Goal: Task Accomplishment & Management: Manage account settings

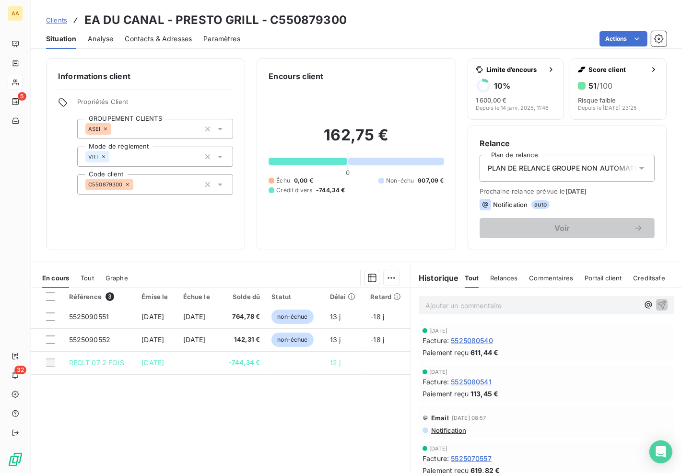
scroll to position [28, 0]
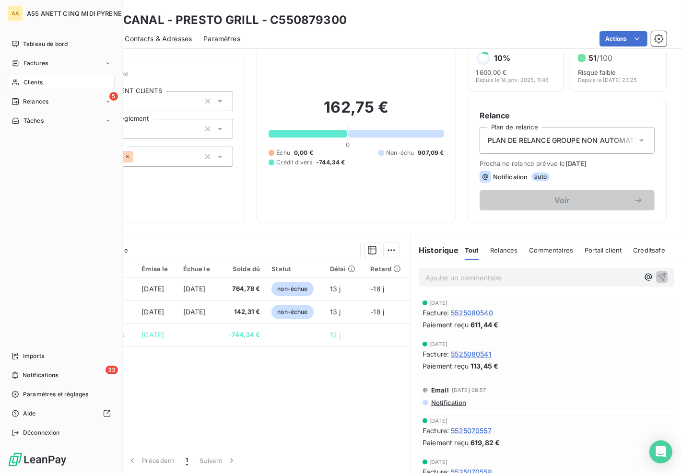
click at [29, 77] on div "Clients" at bounding box center [61, 82] width 107 height 15
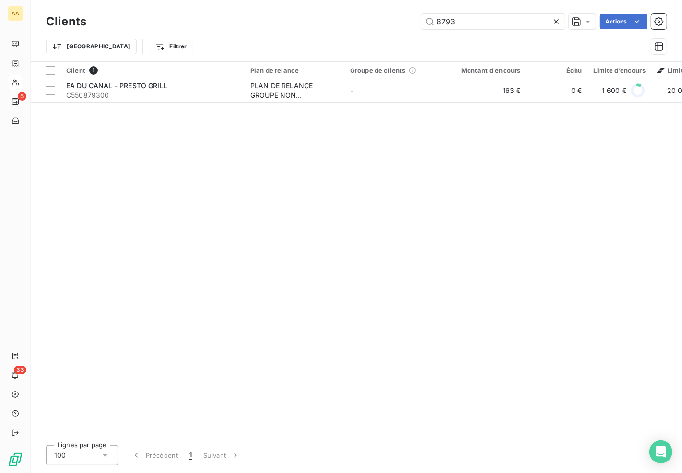
drag, startPoint x: 470, startPoint y: 20, endPoint x: 161, endPoint y: 27, distance: 308.9
click at [161, 27] on div "8793 Actions" at bounding box center [382, 21] width 569 height 15
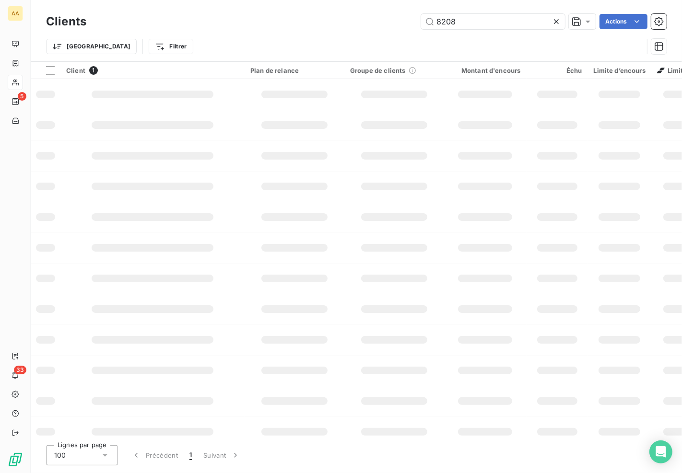
type input "8208"
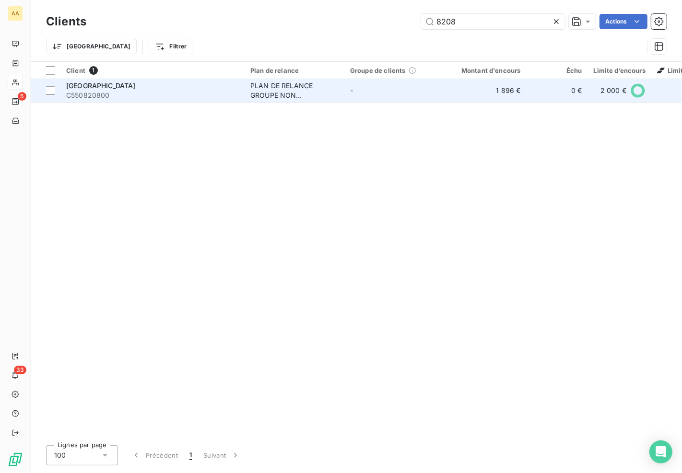
click at [231, 91] on span "C550820800" at bounding box center [152, 96] width 173 height 10
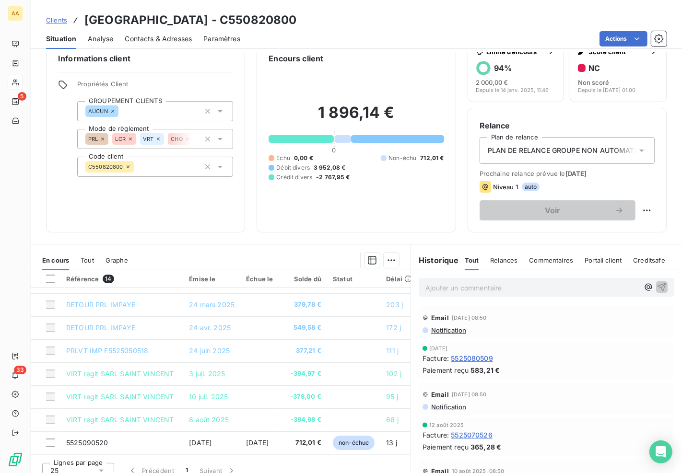
scroll to position [27, 0]
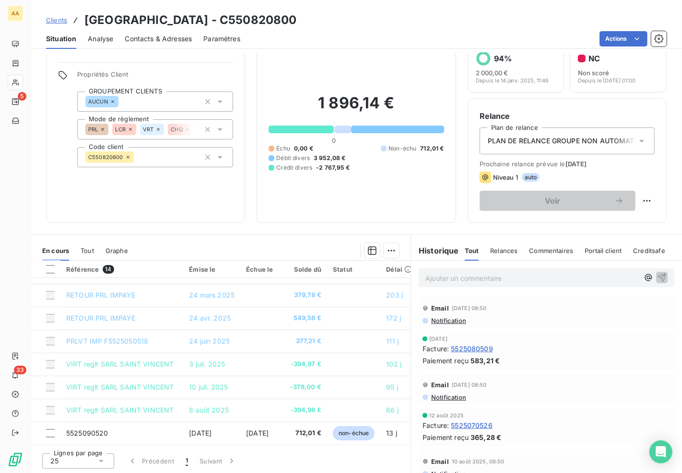
click at [353, 106] on h2 "1 896,14 €" at bounding box center [356, 108] width 175 height 29
drag, startPoint x: 394, startPoint y: 106, endPoint x: 298, endPoint y: 106, distance: 95.4
click at [298, 106] on h2 "1 896,14 €" at bounding box center [356, 108] width 175 height 29
click at [338, 189] on div "1 896,14 € 0 Échu 0,00 € Non-échu 712,01 € Débit divers 3 952,08 € Crédit diver…" at bounding box center [356, 133] width 175 height 156
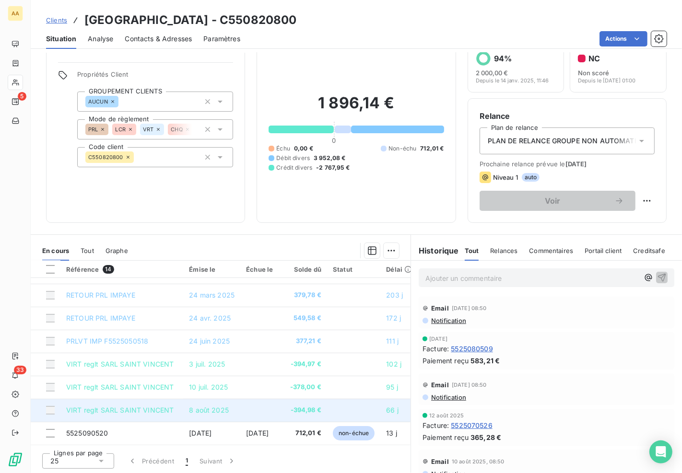
click at [204, 407] on span "8 août 2025" at bounding box center [209, 410] width 40 height 8
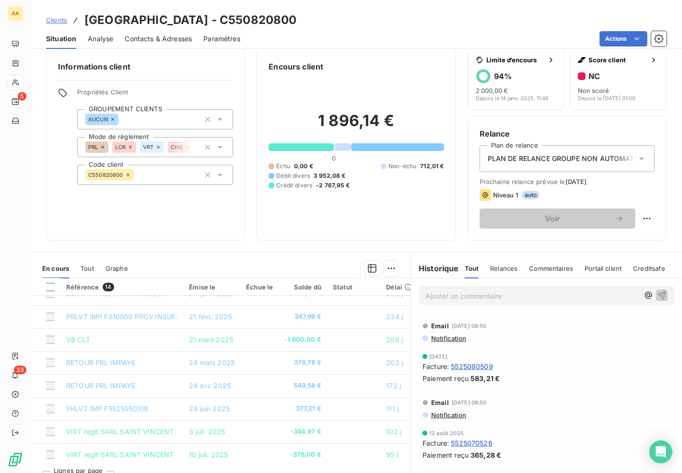
scroll to position [0, 0]
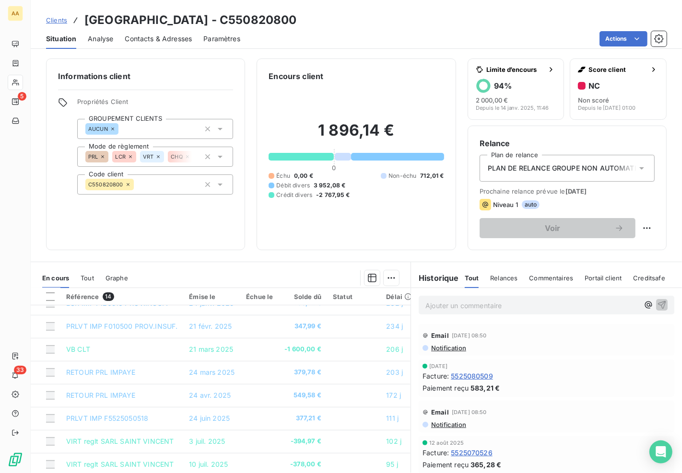
click at [297, 257] on div "Informations client Propriétés Client GROUPEMENT CLIENTS AUCUN Mode de règlemen…" at bounding box center [356, 263] width 651 height 421
click at [481, 20] on div "Clients [GEOGRAPHIC_DATA] - C550820800" at bounding box center [356, 20] width 651 height 17
click at [492, 22] on div "Clients [GEOGRAPHIC_DATA] - C550820800" at bounding box center [356, 20] width 651 height 17
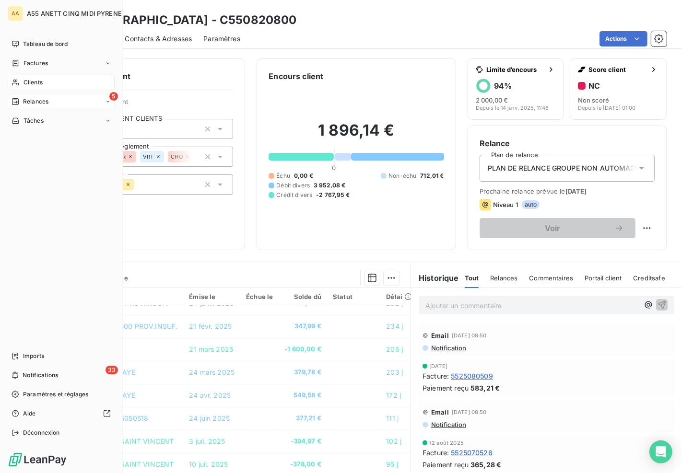
click at [15, 97] on div "Relances" at bounding box center [30, 101] width 37 height 9
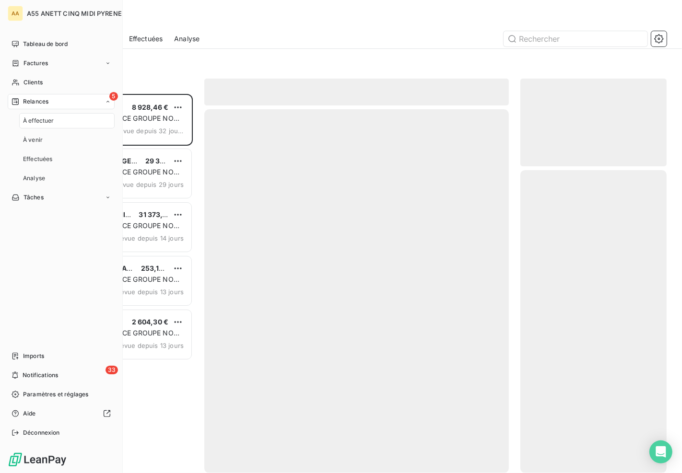
scroll to position [371, 138]
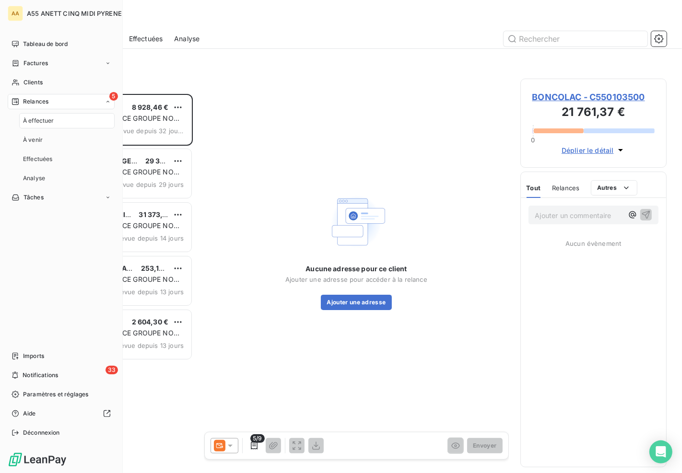
click at [39, 100] on span "Relances" at bounding box center [35, 101] width 25 height 9
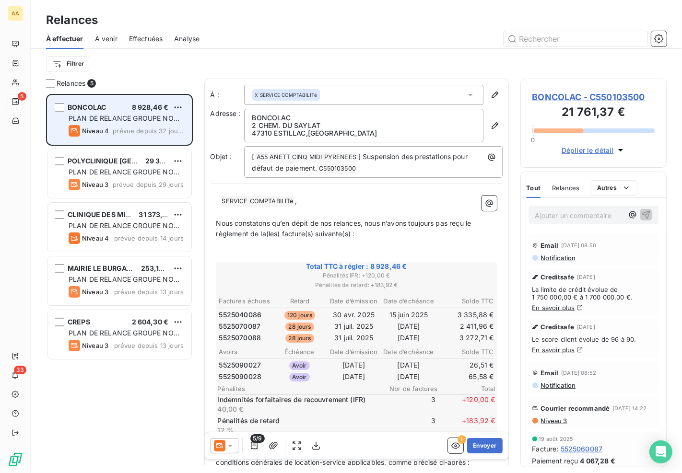
click at [184, 106] on div "BONCOLAC 8 928,46 € PLAN DE RELANCE GROUPE NON AUTOMATIQUE Niveau 4 prévue depu…" at bounding box center [119, 119] width 144 height 49
click at [179, 106] on html "AA 5 33 Relances À effectuer À venir Effectuées Analyse Filtrer Relances 5 BONC…" at bounding box center [341, 236] width 682 height 473
click at [148, 141] on div "Passer cette action" at bounding box center [137, 143] width 86 height 15
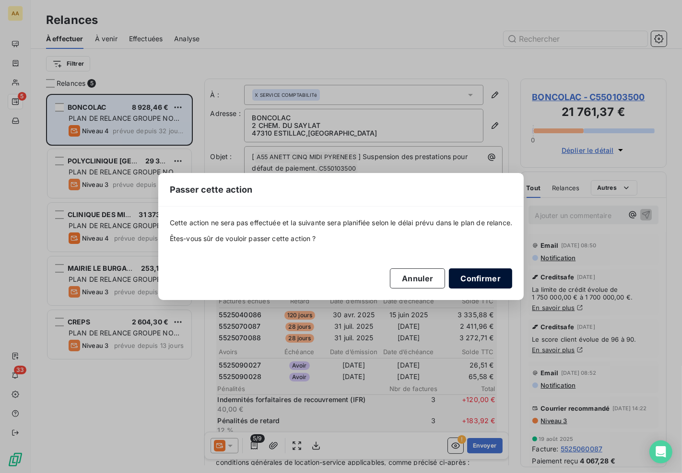
click at [483, 276] on button "Confirmer" at bounding box center [480, 279] width 63 height 20
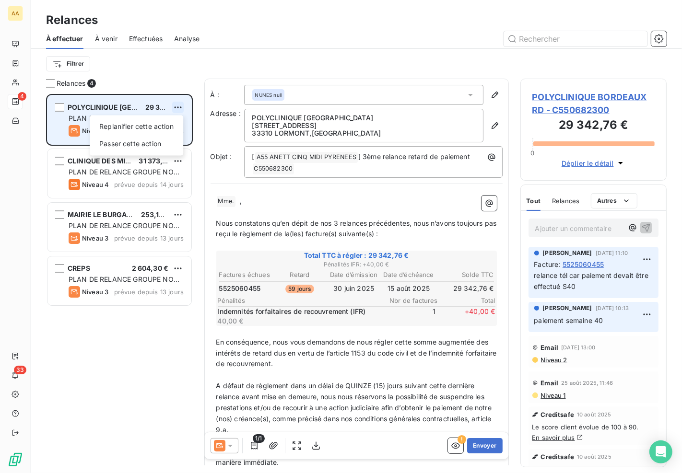
click at [180, 104] on html "AA 4 33 Relances À effectuer À venir Effectuées Analyse Filtrer Relances 4 POLY…" at bounding box center [341, 236] width 682 height 473
click at [150, 142] on div "Passer cette action" at bounding box center [137, 143] width 86 height 15
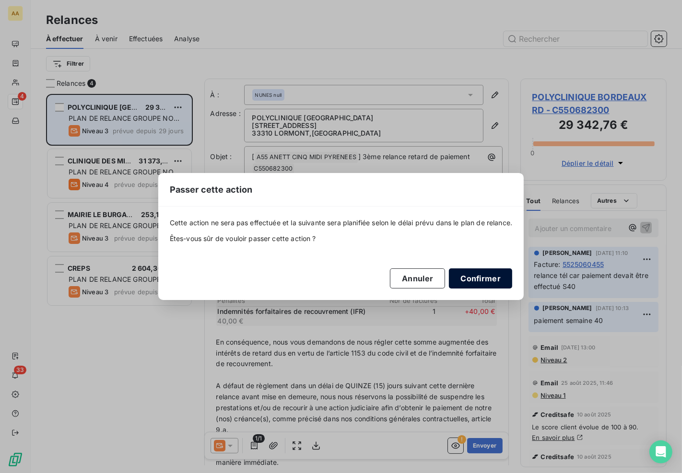
click at [496, 272] on button "Confirmer" at bounding box center [480, 279] width 63 height 20
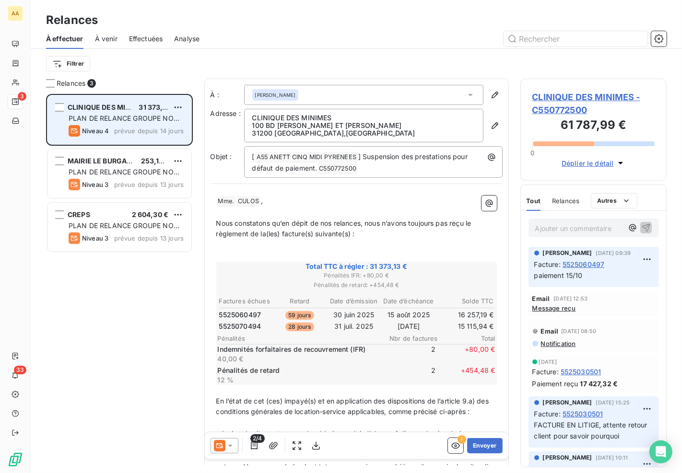
scroll to position [371, 138]
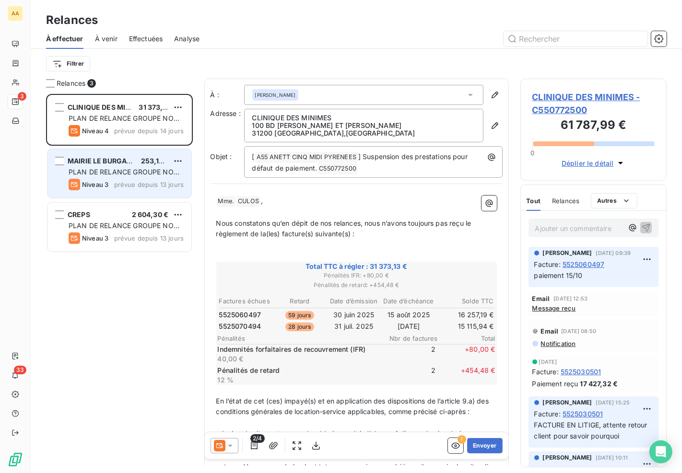
click at [106, 168] on span "PLAN DE RELANCE GROUPE NON AUTOMATIQUE" at bounding box center [124, 177] width 111 height 18
